Goal: Navigation & Orientation: Find specific page/section

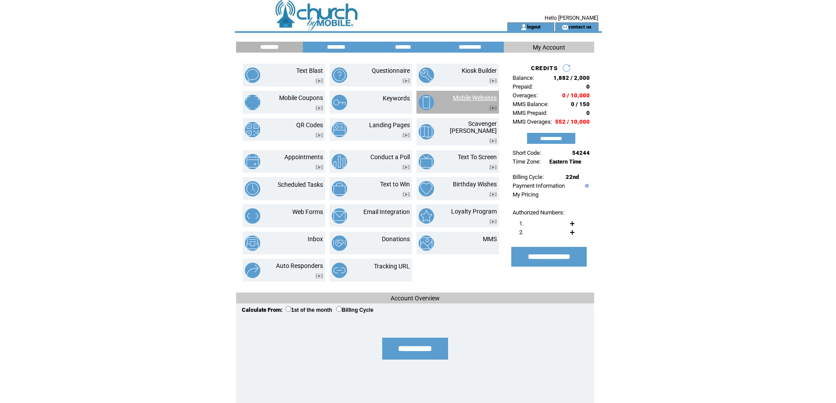
click at [463, 98] on link "Mobile Websites" at bounding box center [475, 97] width 44 height 7
drag, startPoint x: 656, startPoint y: 147, endPoint x: 645, endPoint y: 145, distance: 11.5
click at [656, 147] on html "**********" at bounding box center [418, 201] width 836 height 403
click at [383, 209] on link "Email Integration" at bounding box center [386, 211] width 47 height 7
click at [314, 208] on link "Web Forms" at bounding box center [307, 211] width 31 height 7
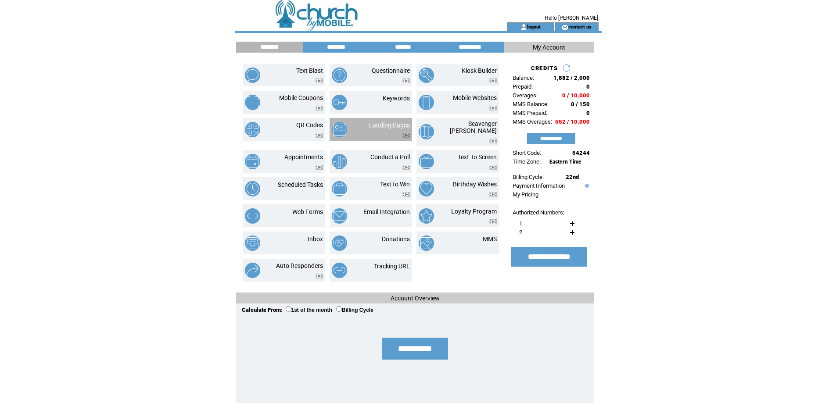
click at [387, 128] on link "Landing Pages" at bounding box center [389, 125] width 41 height 7
click at [530, 25] on link "logout" at bounding box center [534, 27] width 14 height 6
